Goal: Task Accomplishment & Management: Complete application form

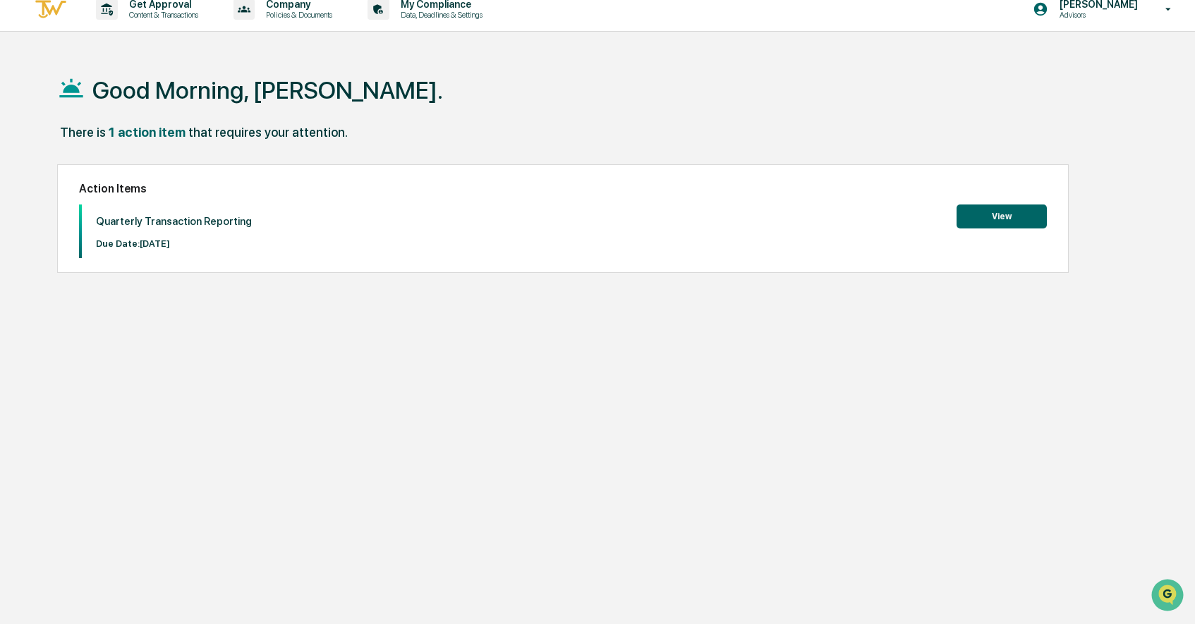
scroll to position [13, 0]
click at [1005, 206] on button "View" at bounding box center [1001, 216] width 90 height 24
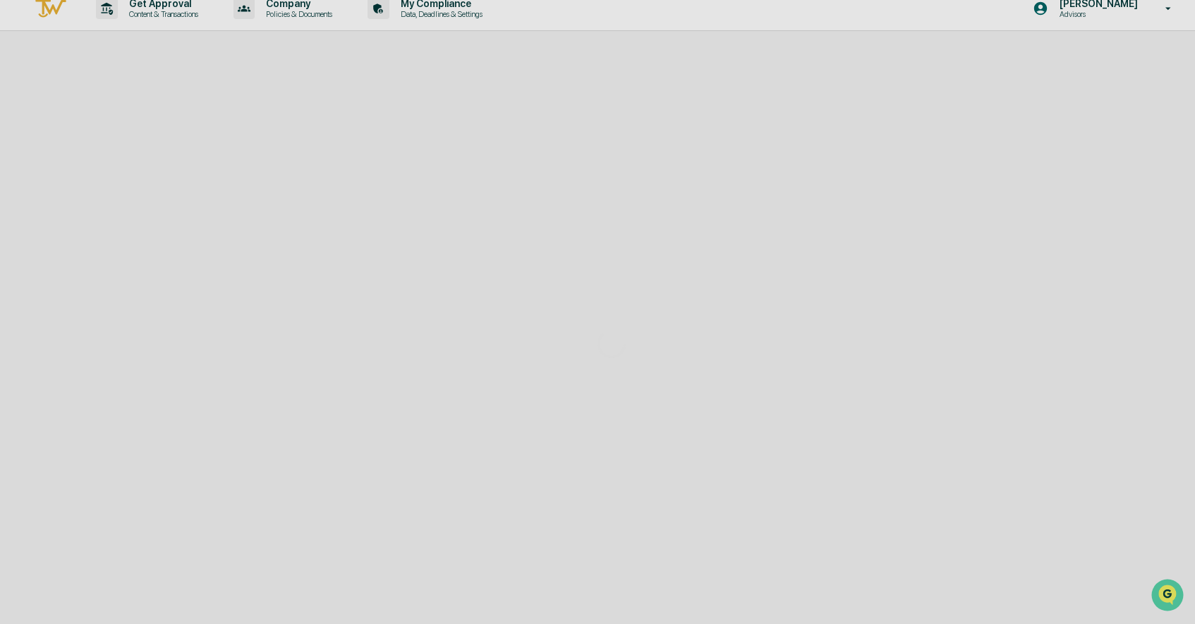
scroll to position [0, 0]
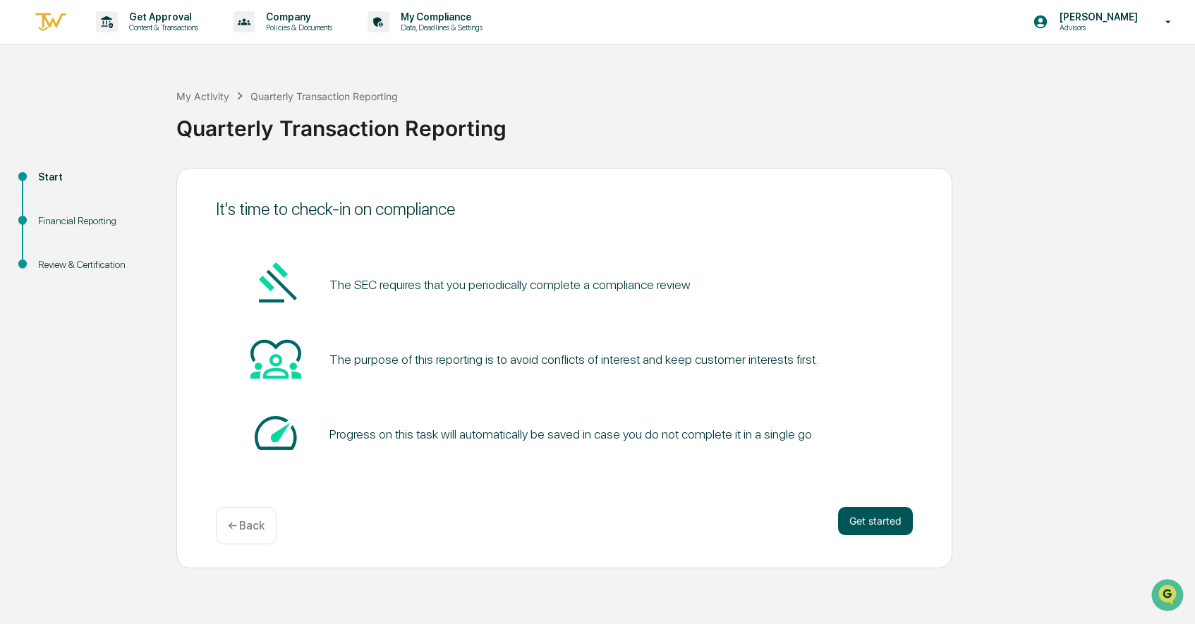
click at [877, 518] on button "Get started" at bounding box center [875, 521] width 75 height 28
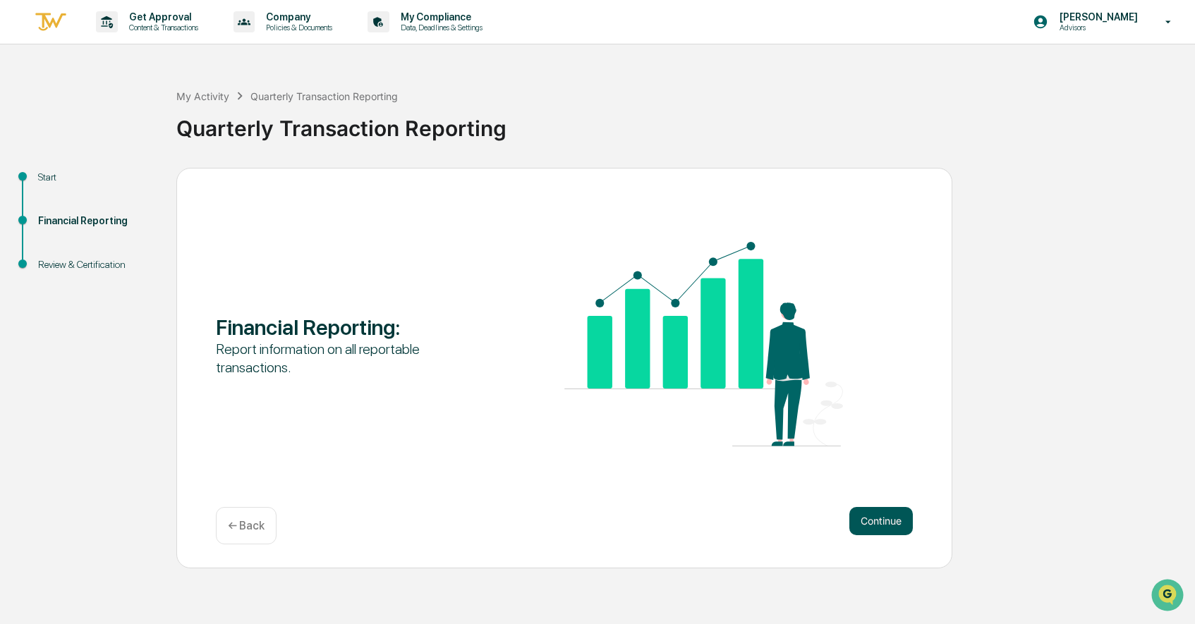
click at [876, 518] on button "Continue" at bounding box center [880, 521] width 63 height 28
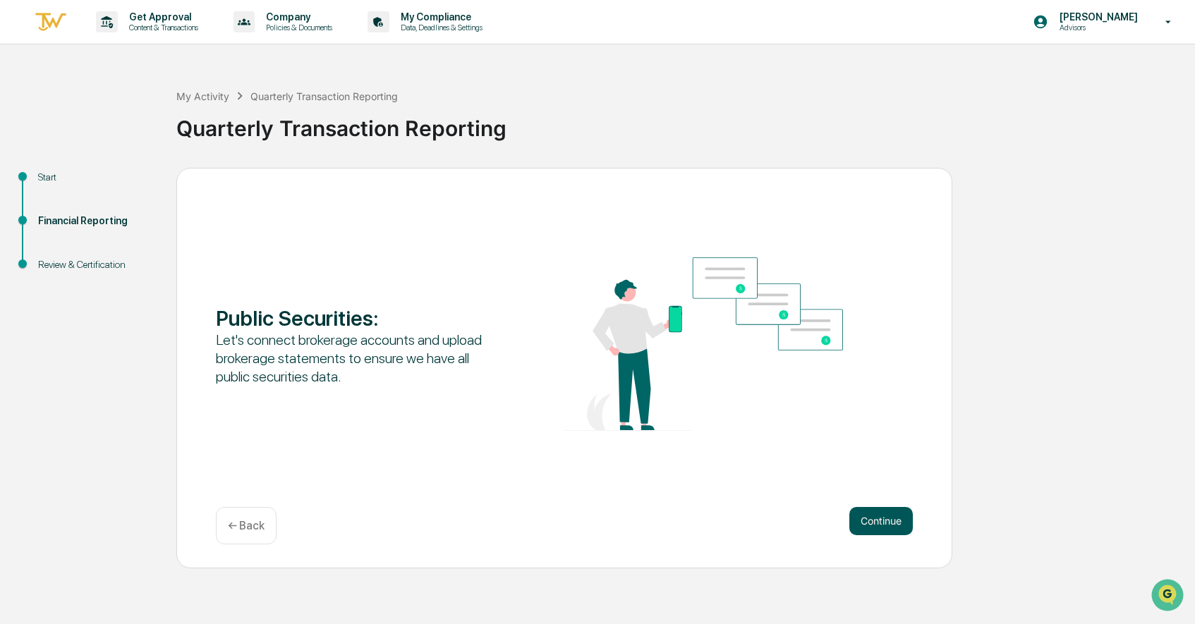
click at [876, 518] on button "Continue" at bounding box center [880, 521] width 63 height 28
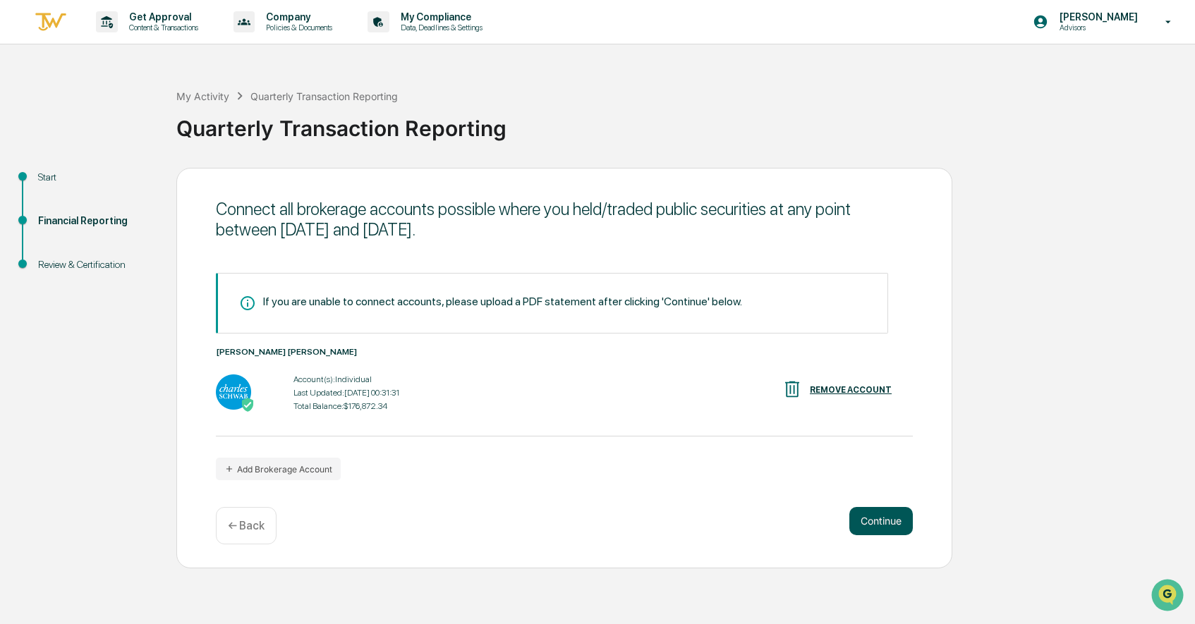
click at [872, 519] on button "Continue" at bounding box center [880, 521] width 63 height 28
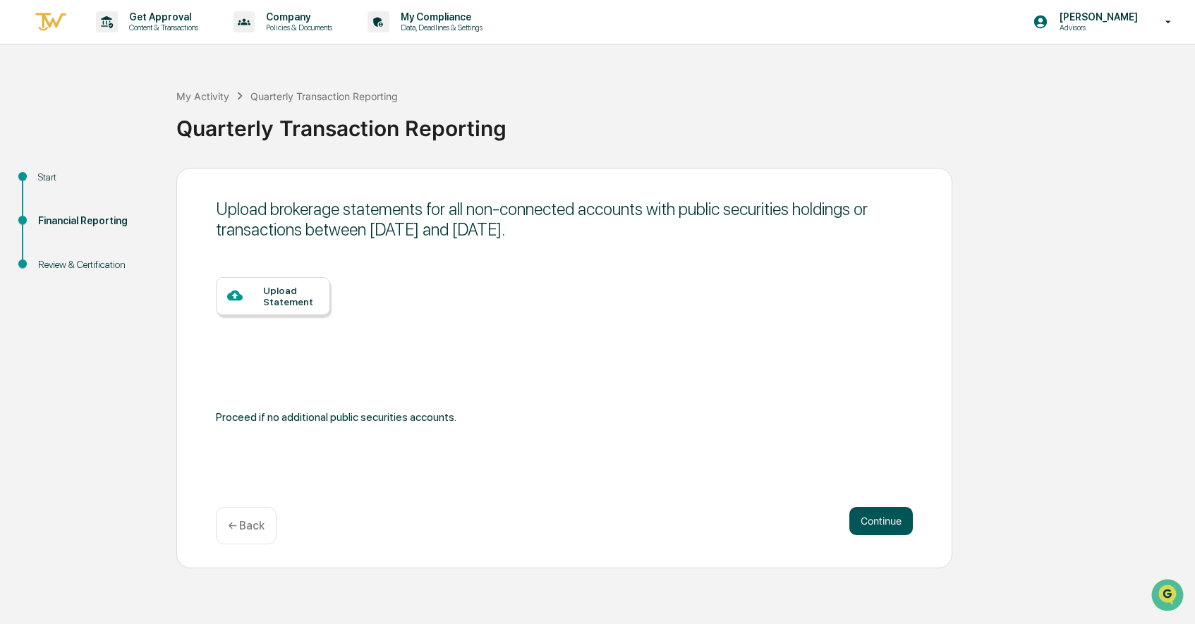
click at [872, 519] on button "Continue" at bounding box center [880, 521] width 63 height 28
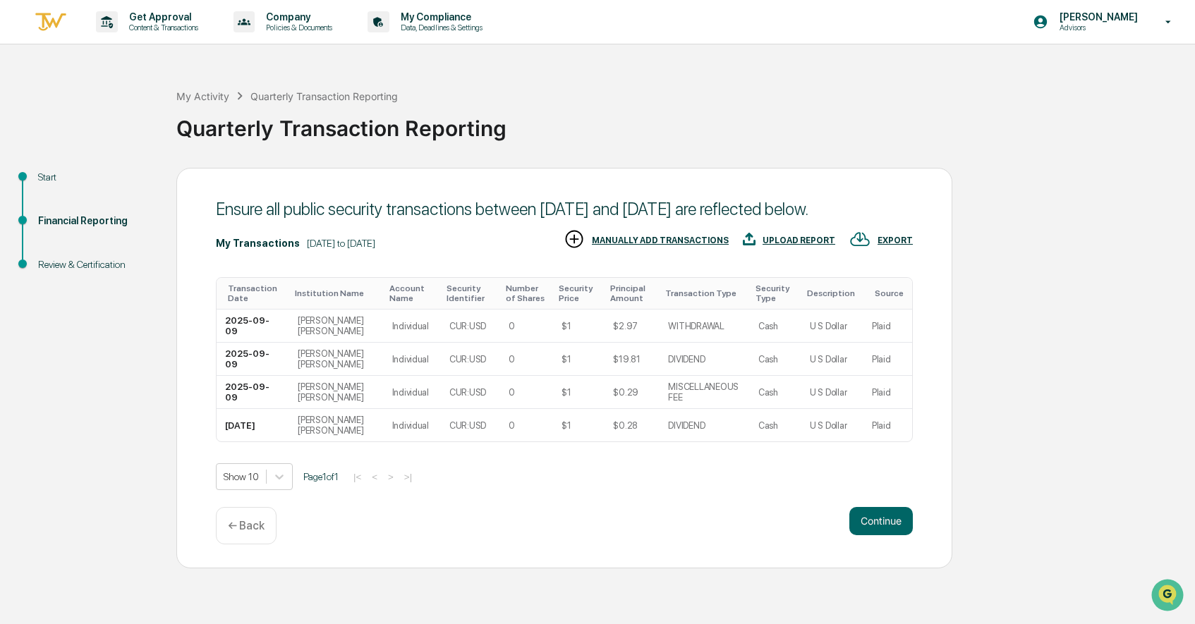
click at [872, 521] on div "Ensure all public security transactions between [DATE] and [DATE] are reflected…" at bounding box center [564, 368] width 776 height 401
click at [875, 529] on button "Continue" at bounding box center [880, 521] width 63 height 28
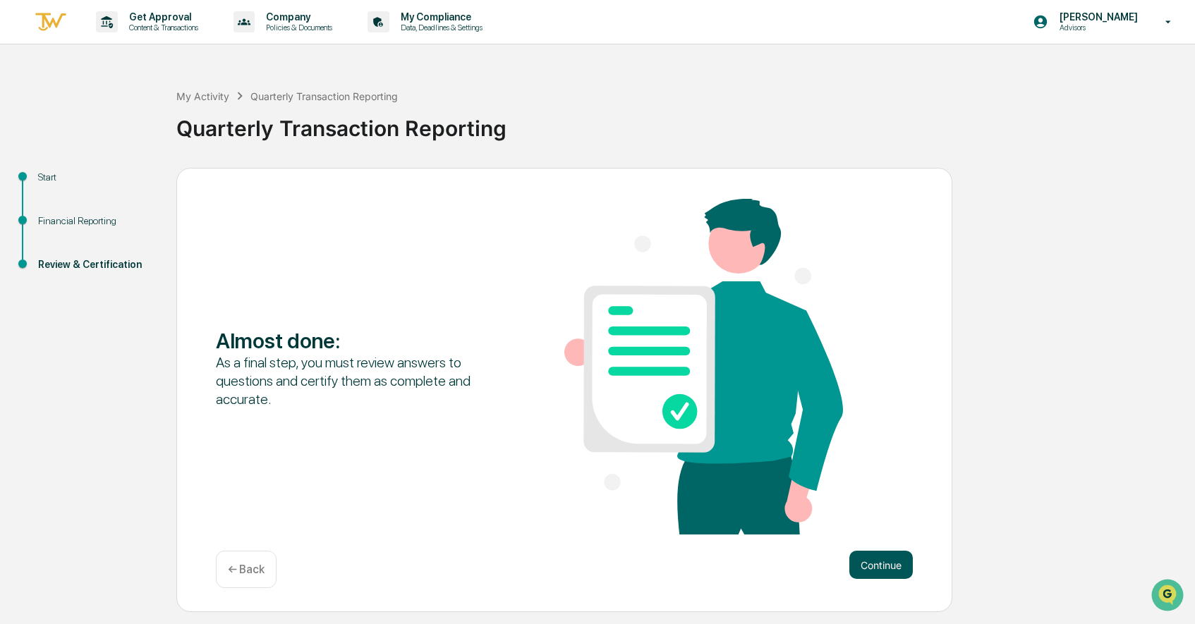
click at [899, 575] on button "Continue" at bounding box center [880, 565] width 63 height 28
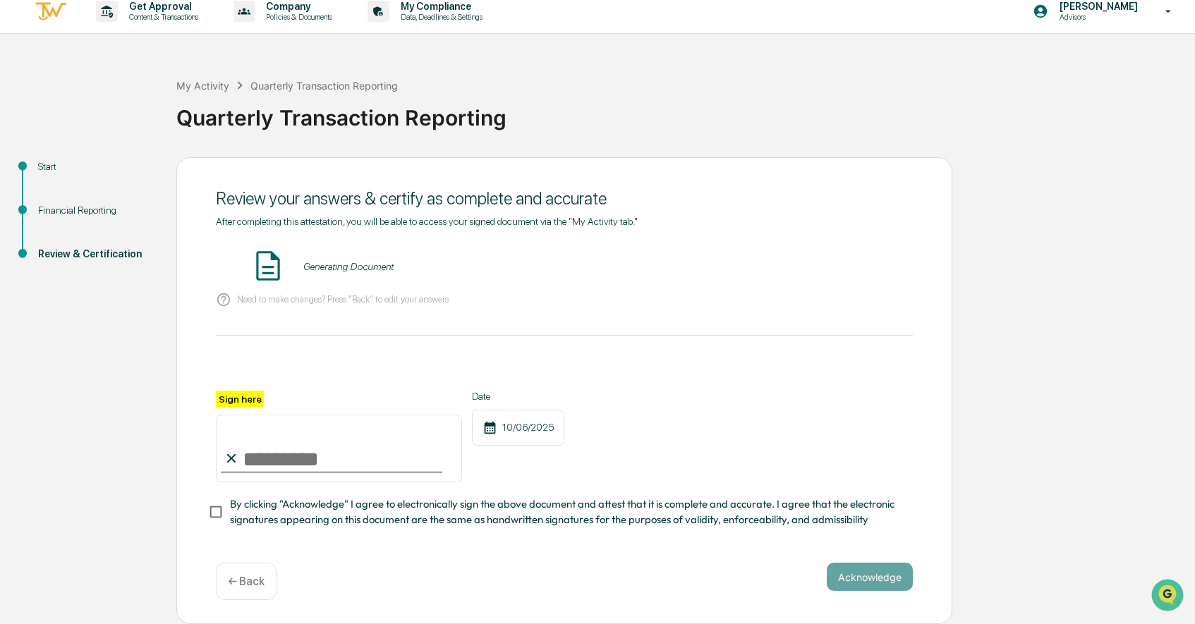
scroll to position [10, 0]
click at [417, 465] on input "Sign here" at bounding box center [339, 449] width 246 height 68
type input "**********"
click at [249, 511] on span "By clicking "Acknowledge" I agree to electronically sign the above document and…" at bounding box center [566, 513] width 672 height 32
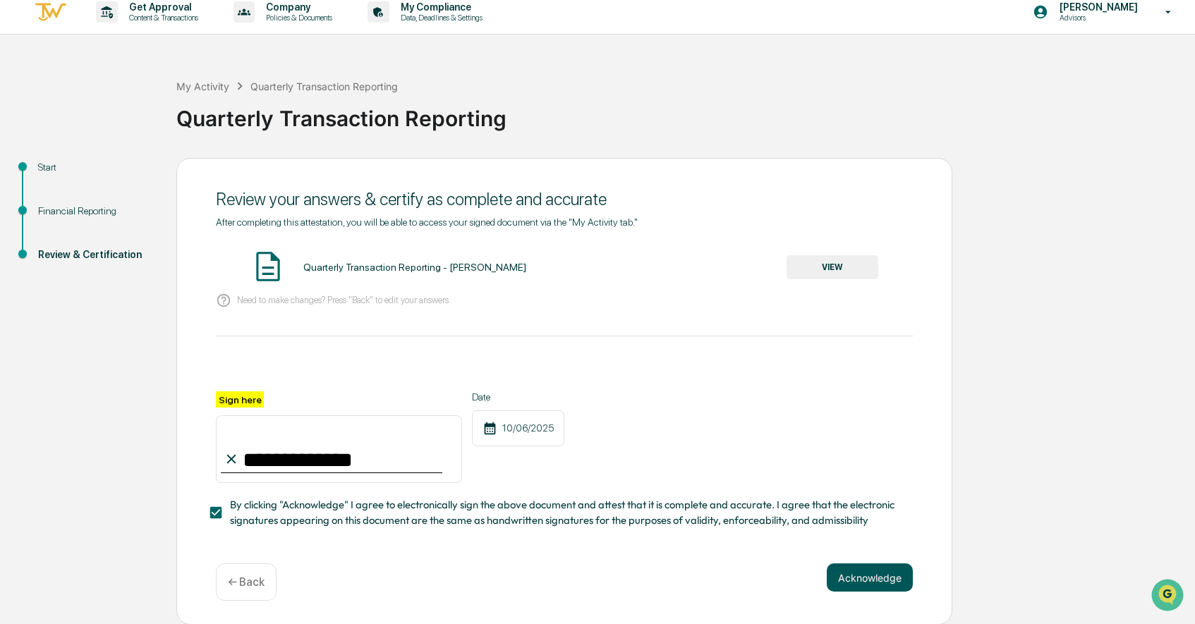
click at [834, 587] on button "Acknowledge" at bounding box center [870, 578] width 86 height 28
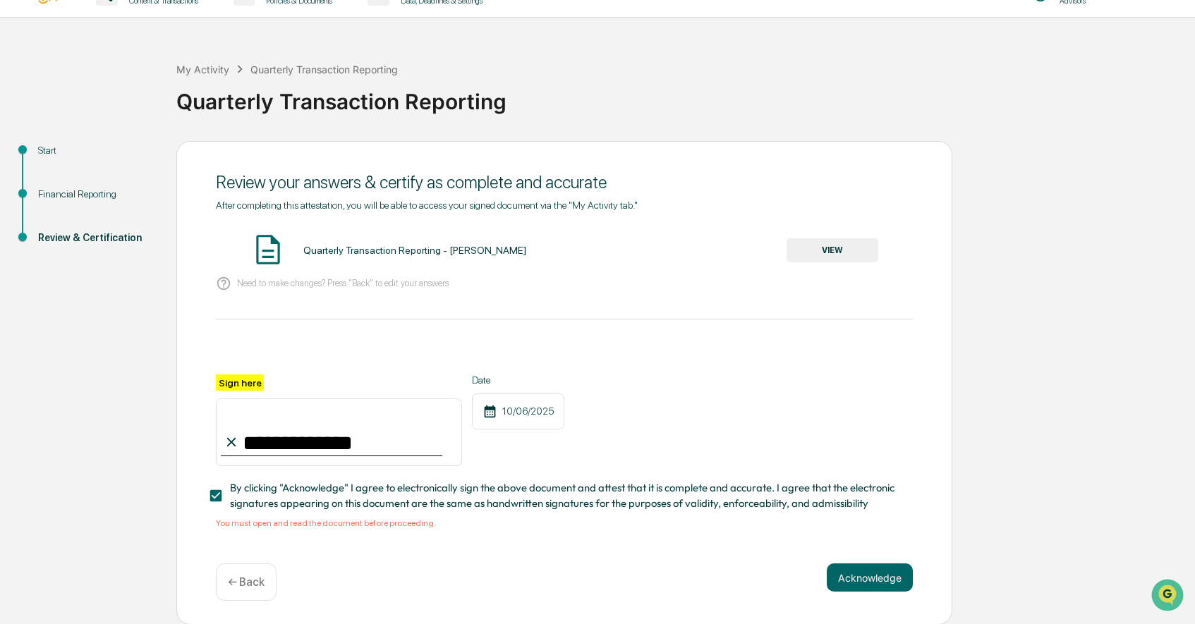
click at [502, 256] on div "Quarterly Transaction Reporting - [PERSON_NAME]" at bounding box center [414, 250] width 223 height 11
click at [808, 258] on button "VIEW" at bounding box center [832, 250] width 92 height 24
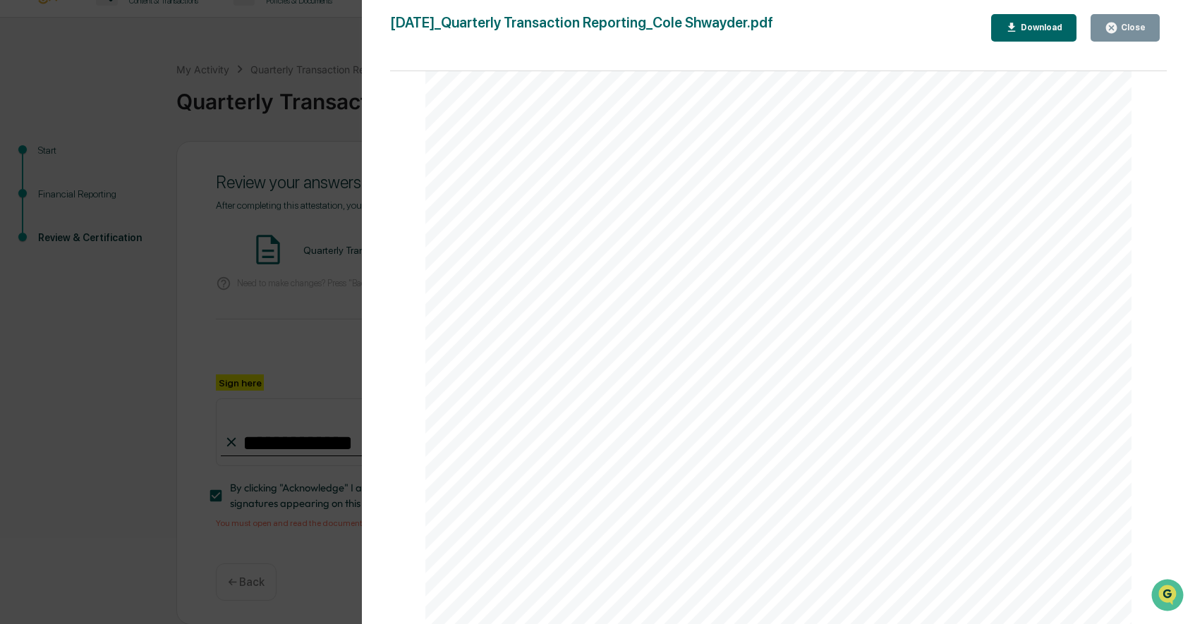
scroll to position [1672, 0]
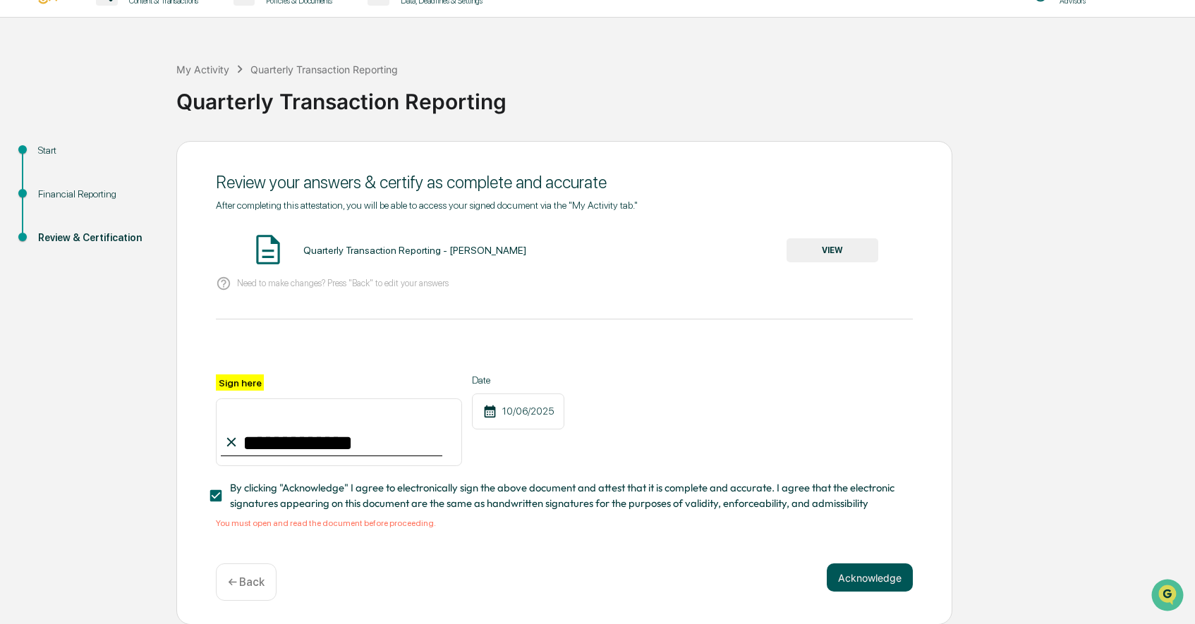
click at [868, 566] on button "Acknowledge" at bounding box center [870, 578] width 86 height 28
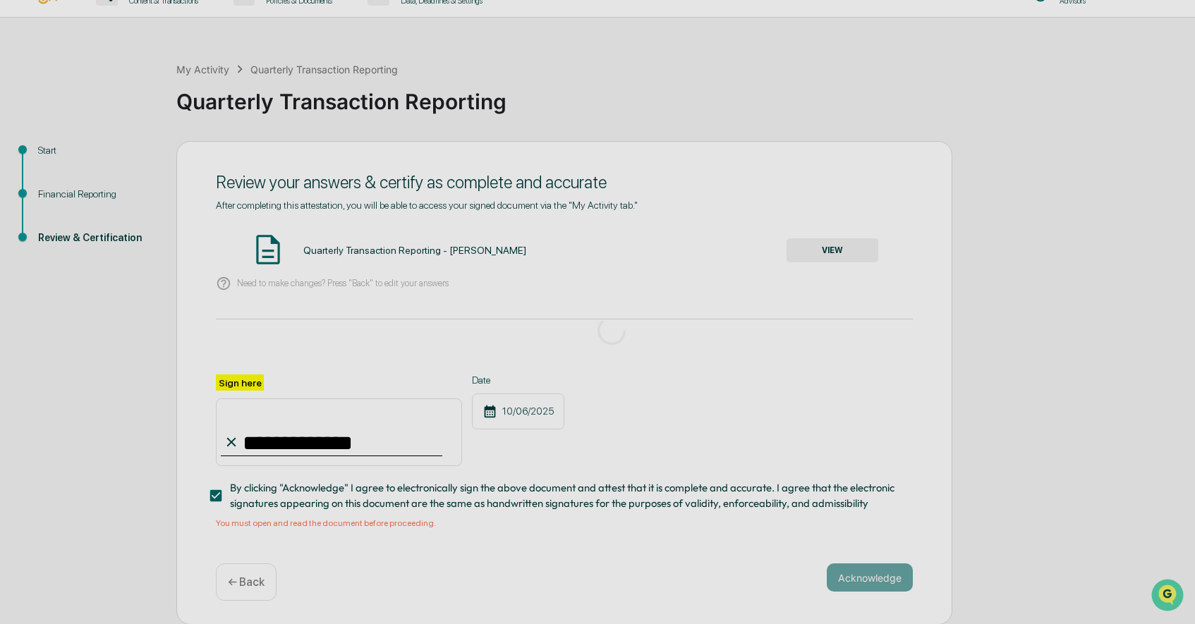
scroll to position [0, 0]
